Goal: Transaction & Acquisition: Subscribe to service/newsletter

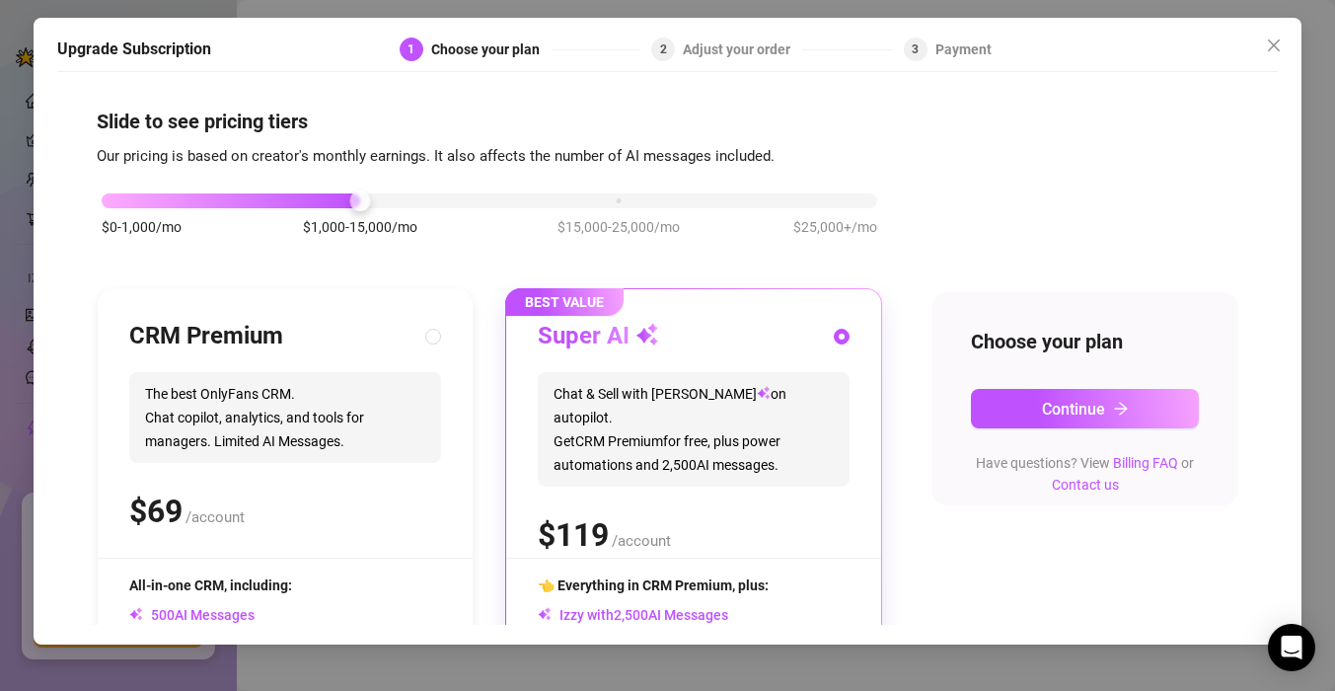
click at [1263, 311] on div "Slide to see pricing tiers Our pricing is based on creator's monthly earnings. …" at bounding box center [667, 353] width 1220 height 543
click at [898, 441] on div "$0-1,000/mo $1,000-15,000/mo $15,000-25,000/mo $25,000+/mo CRM Premium The best…" at bounding box center [668, 511] width 1142 height 684
click at [910, 497] on div "$0-1,000/mo $1,000-15,000/mo $15,000-25,000/mo $25,000+/mo CRM Premium The best…" at bounding box center [668, 511] width 1142 height 684
click at [1259, 449] on div "Slide to see pricing tiers Our pricing is based on creator's monthly earnings. …" at bounding box center [667, 353] width 1220 height 543
click at [284, 469] on div "CRM Premium The best OnlyFans CRM. Chat copilot, analytics, and tools for manag…" at bounding box center [285, 439] width 312 height 237
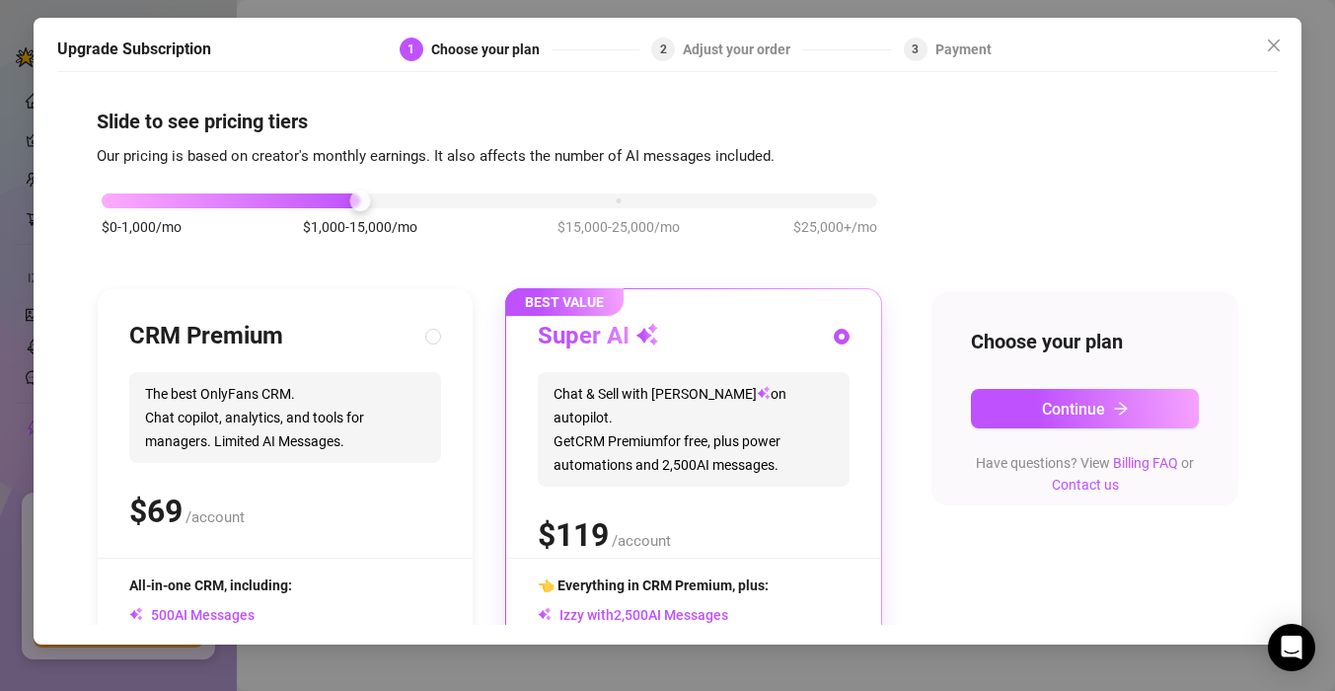
radio input "true"
radio input "false"
click at [1277, 39] on icon "close" at bounding box center [1274, 45] width 16 height 16
click at [722, 53] on div "Adjust your order" at bounding box center [742, 49] width 119 height 24
click at [1264, 396] on div "Slide to see pricing tiers Our pricing is based on creator's monthly earnings. …" at bounding box center [667, 353] width 1220 height 543
